Goal: Obtain resource: Obtain resource

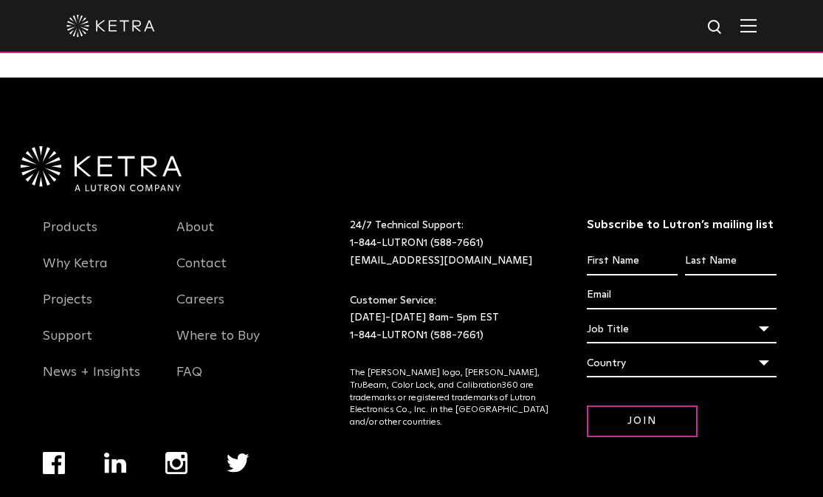
scroll to position [2680, 0]
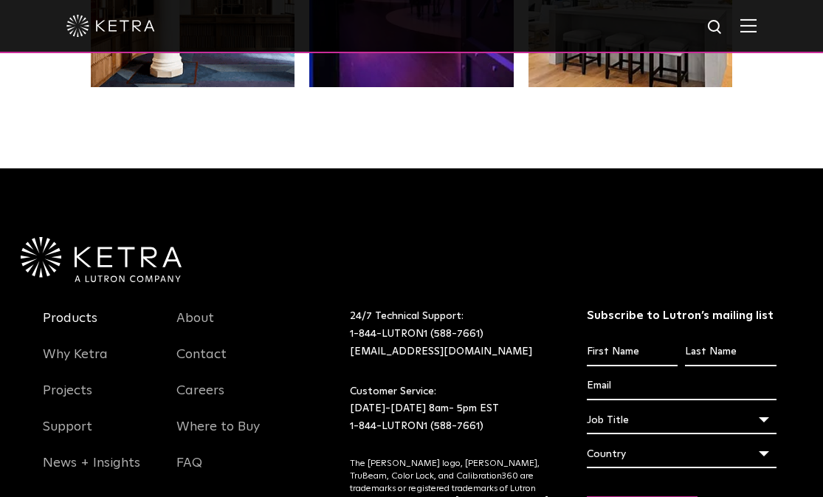
click at [89, 320] on link "Products" at bounding box center [70, 327] width 55 height 34
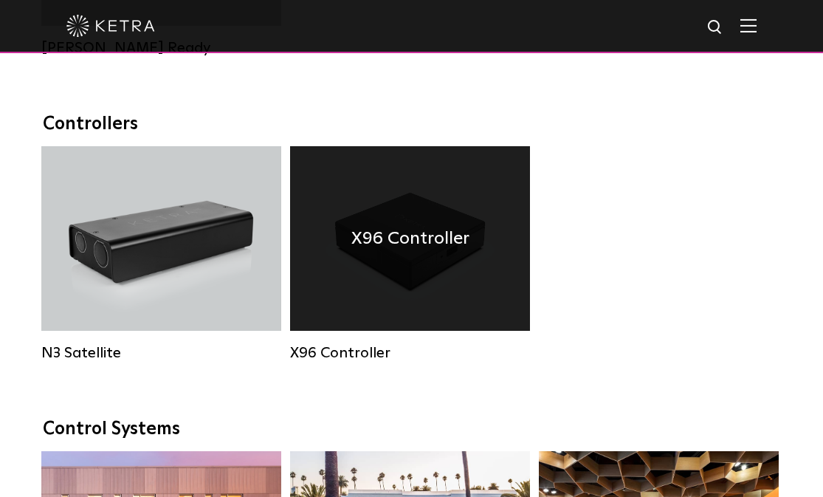
scroll to position [1992, 0]
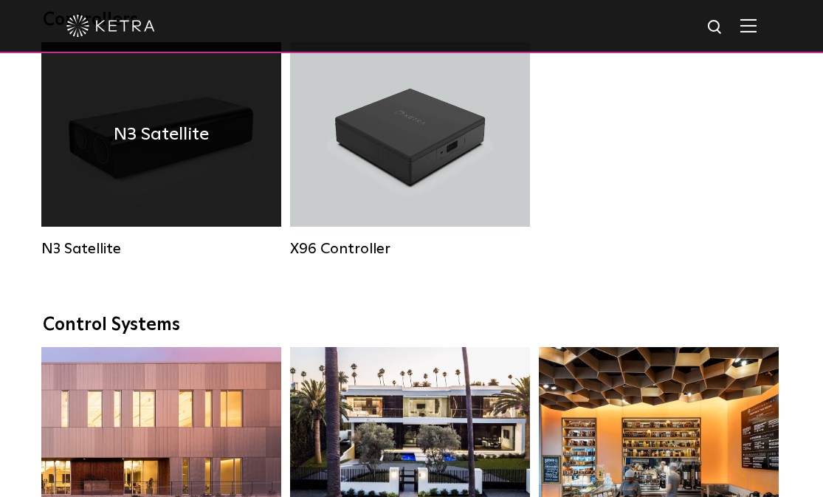
click at [147, 170] on div "N3 Satellite" at bounding box center [161, 134] width 240 height 184
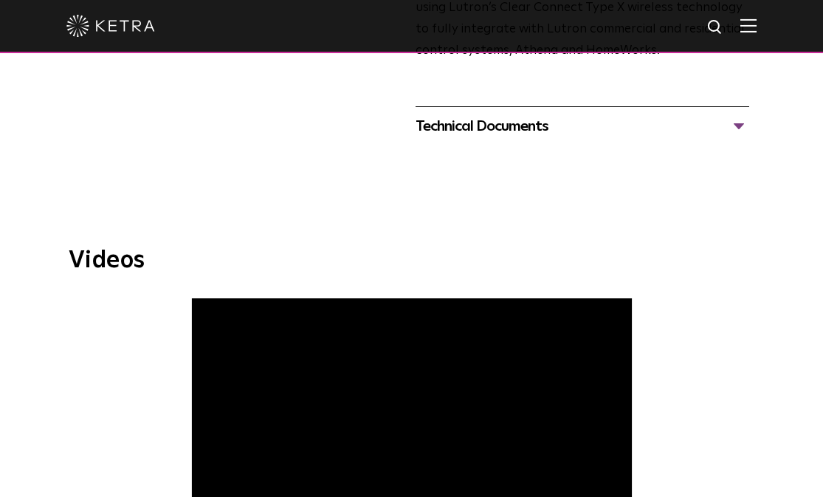
scroll to position [664, 0]
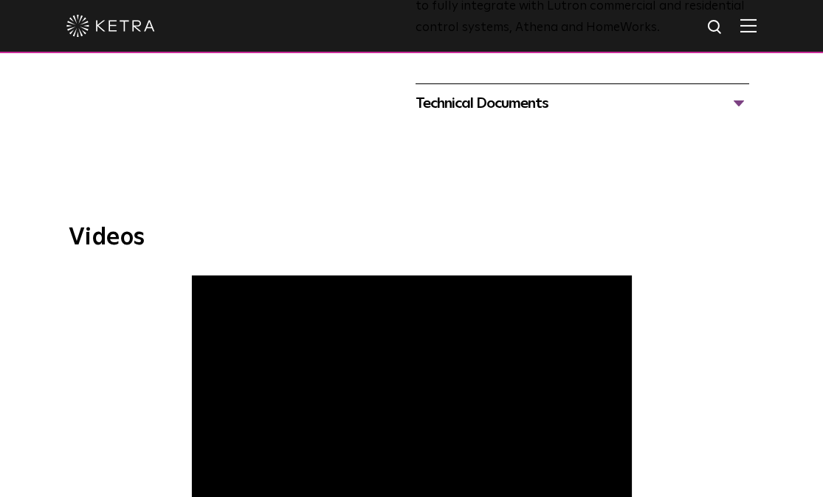
click at [736, 91] on div "Technical Documents" at bounding box center [582, 103] width 334 height 24
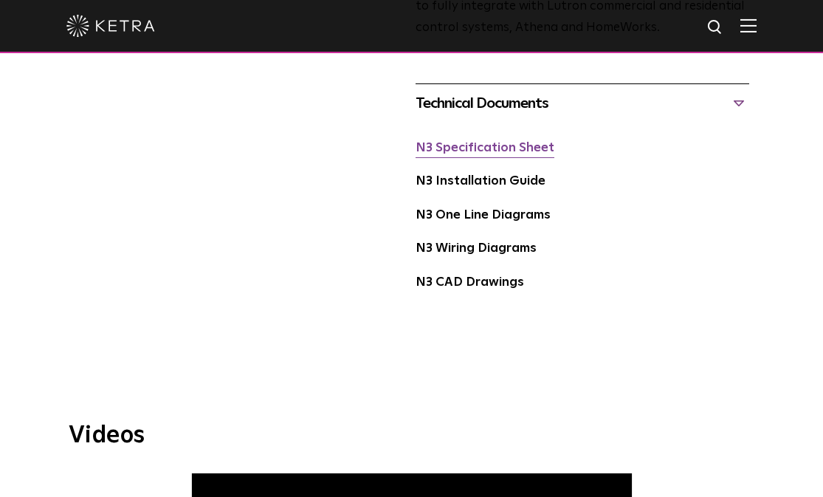
click at [506, 142] on link "N3 Specification Sheet" at bounding box center [484, 148] width 139 height 13
